Goal: Information Seeking & Learning: Learn about a topic

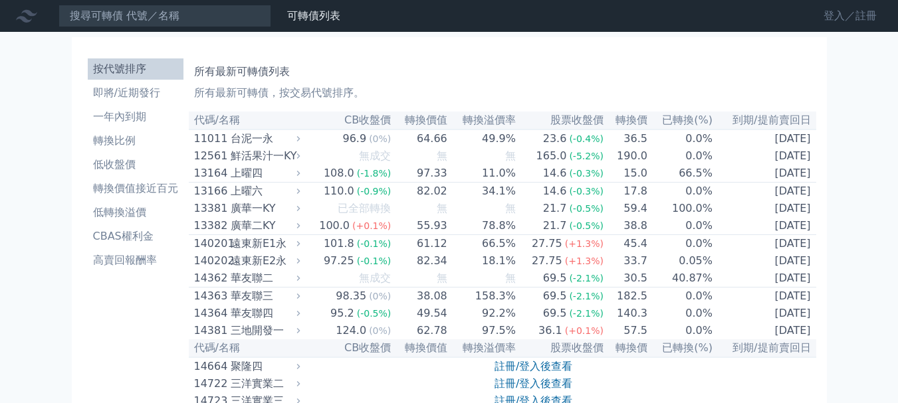
click at [854, 23] on link "登入／註冊" at bounding box center [850, 15] width 74 height 21
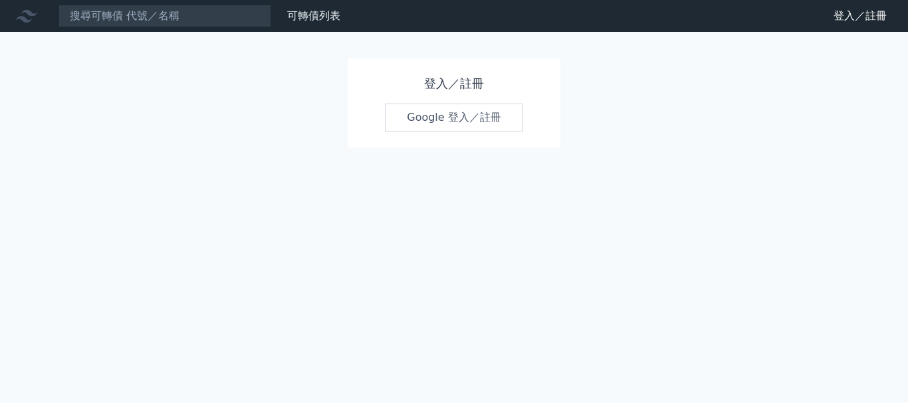
click at [463, 118] on link "Google 登入／註冊" at bounding box center [454, 118] width 138 height 28
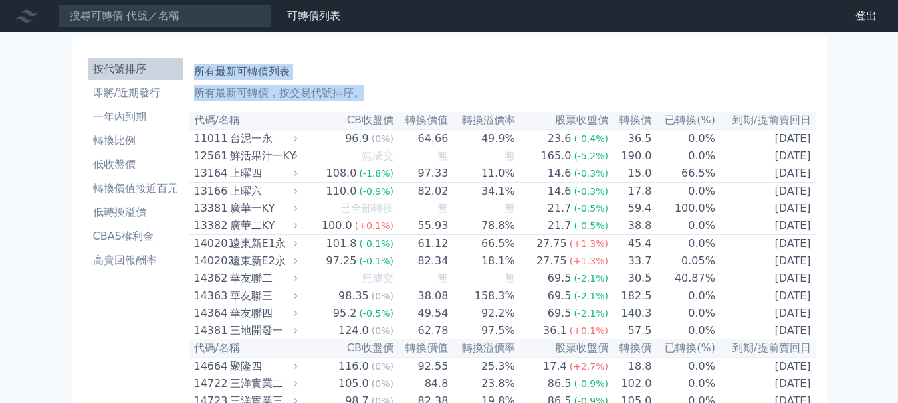
drag, startPoint x: 199, startPoint y: 72, endPoint x: 851, endPoint y: 191, distance: 662.7
copy div "所有最新可轉債列表 所有最新可轉債，按交易代號排序。"
click at [126, 113] on li "一年內到期" at bounding box center [136, 117] width 96 height 16
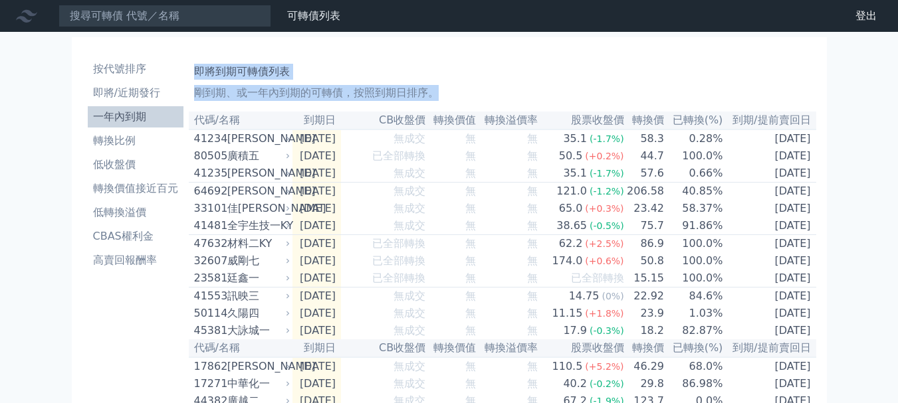
drag, startPoint x: 198, startPoint y: 70, endPoint x: 858, endPoint y: 201, distance: 672.2
copy div "即將到期可轉債列表 剛到期、或一年內到期的可轉債，按照到期日排序。"
